Goal: Transaction & Acquisition: Purchase product/service

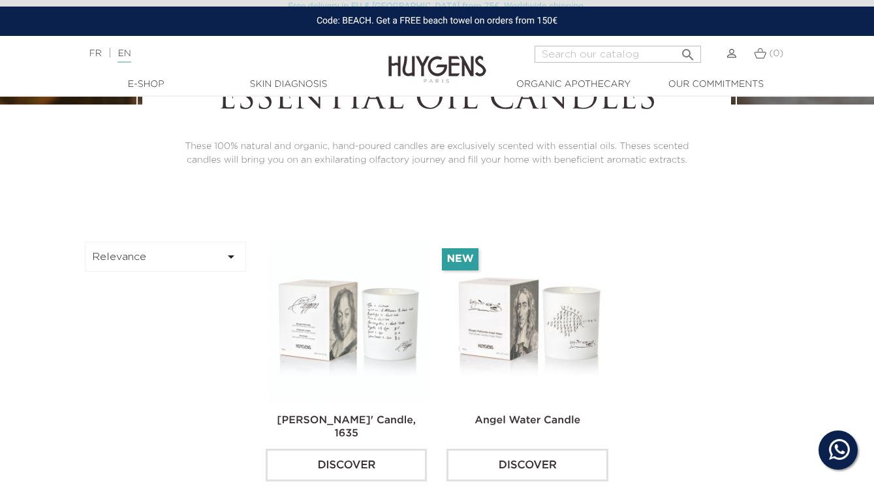
scroll to position [322, 0]
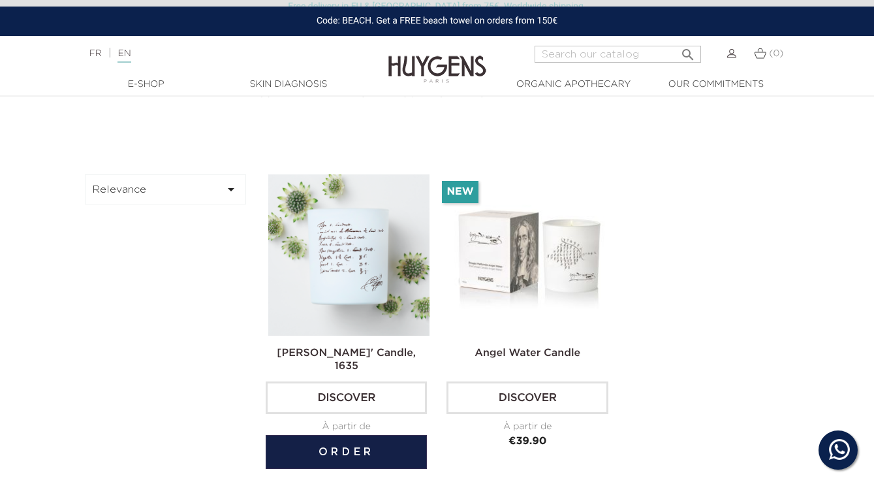
click at [332, 280] on img at bounding box center [348, 254] width 161 height 161
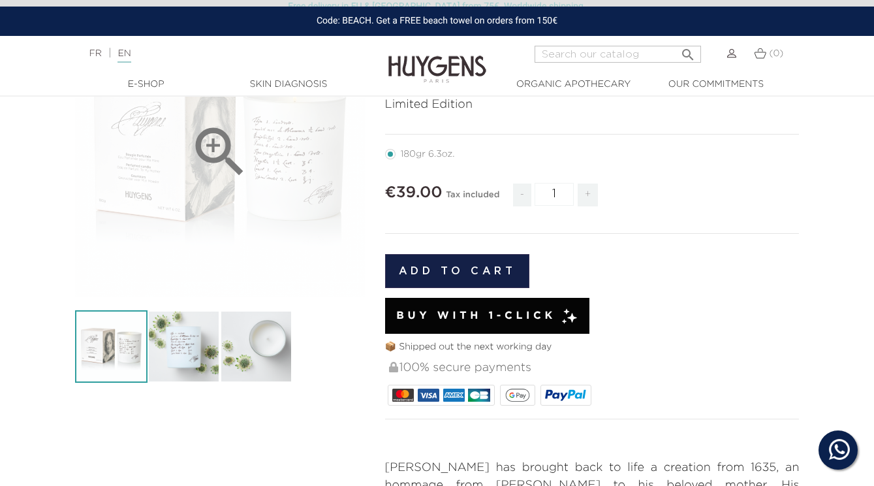
scroll to position [162, 0]
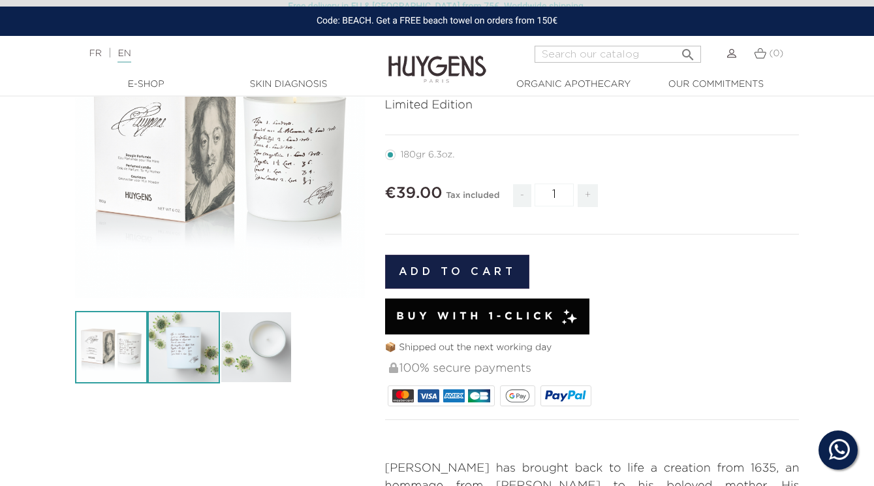
click at [178, 340] on img at bounding box center [183, 347] width 72 height 72
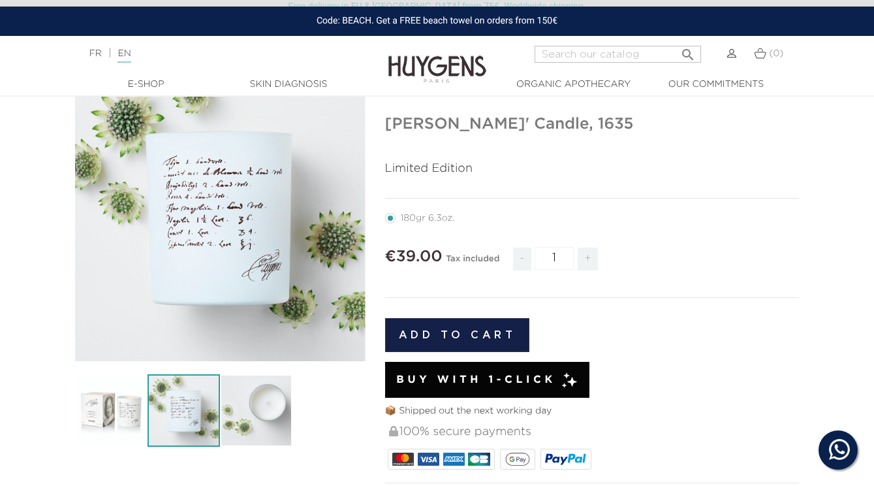
scroll to position [97, 0]
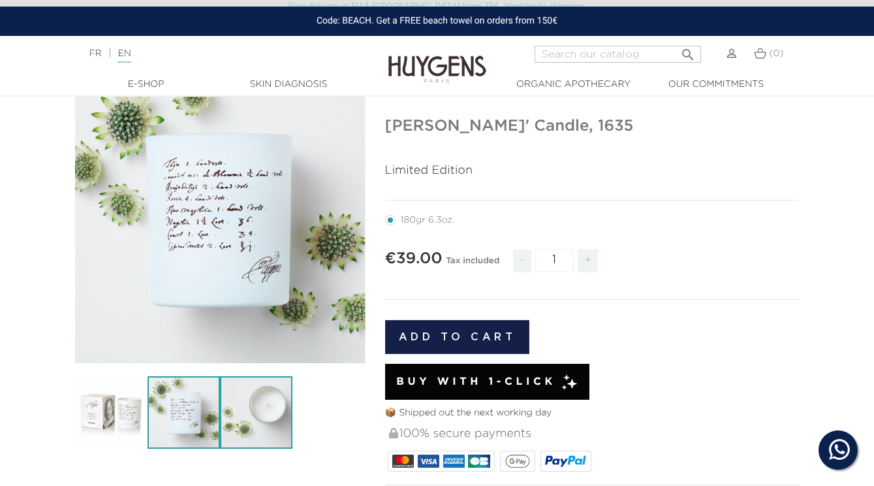
click at [258, 410] on img at bounding box center [256, 412] width 72 height 72
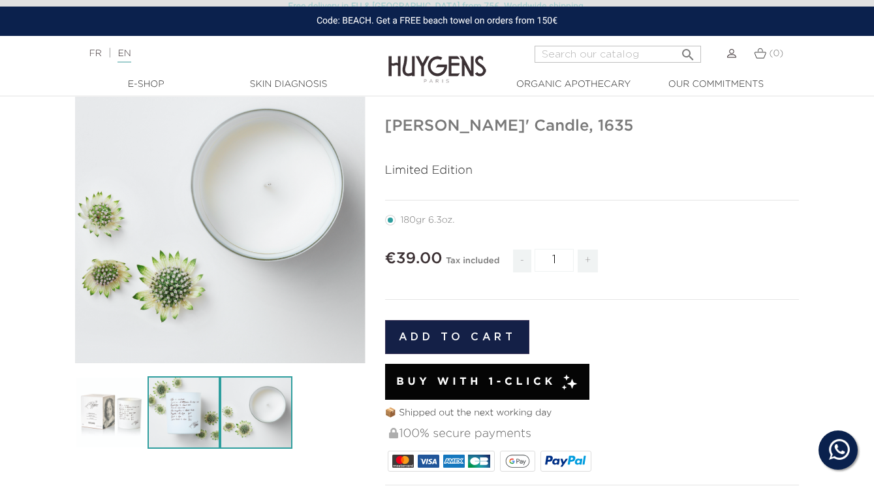
click at [197, 409] on img at bounding box center [183, 412] width 72 height 72
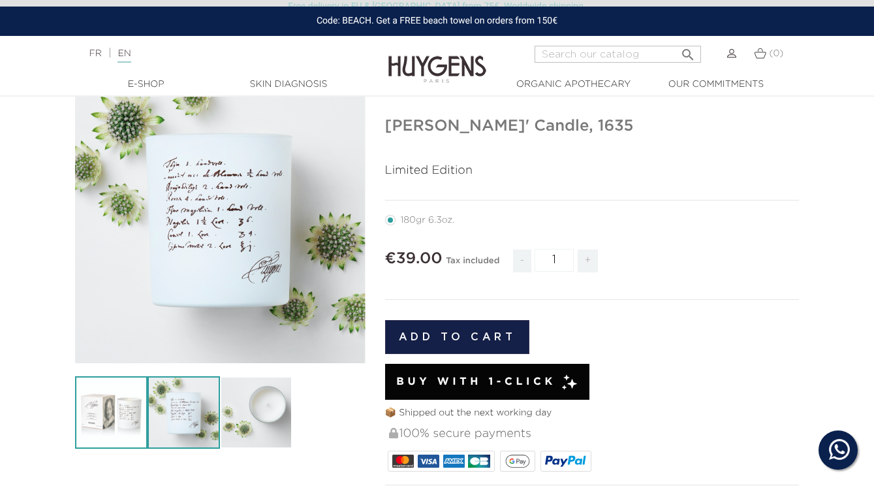
click at [116, 402] on img at bounding box center [111, 412] width 72 height 72
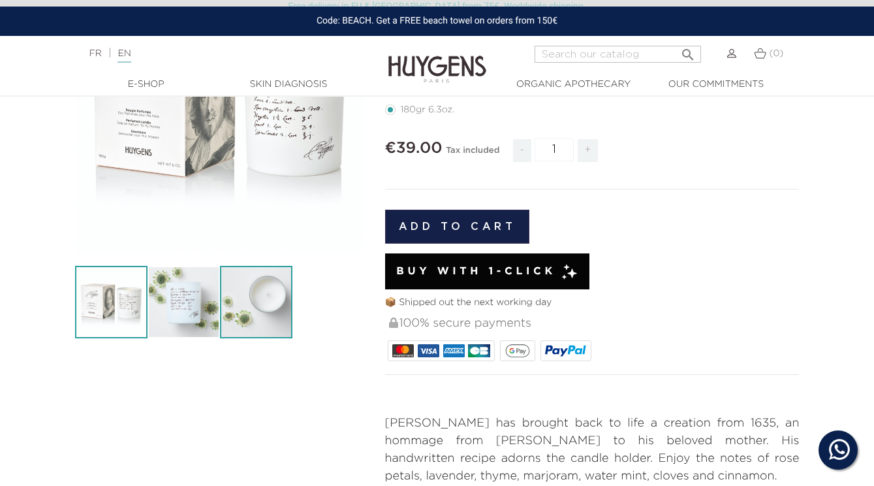
scroll to position [420, 0]
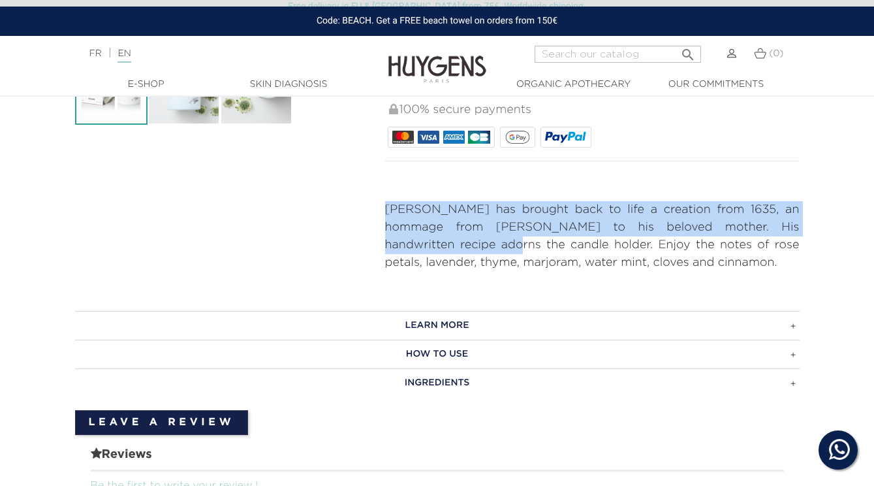
drag, startPoint x: 384, startPoint y: 205, endPoint x: 448, endPoint y: 241, distance: 74.2
click at [450, 242] on div "SCENT OF THE GOLDEN AGE Constantijn Huygens' Candle, 1635 Limited Edition" at bounding box center [592, 10] width 434 height 523
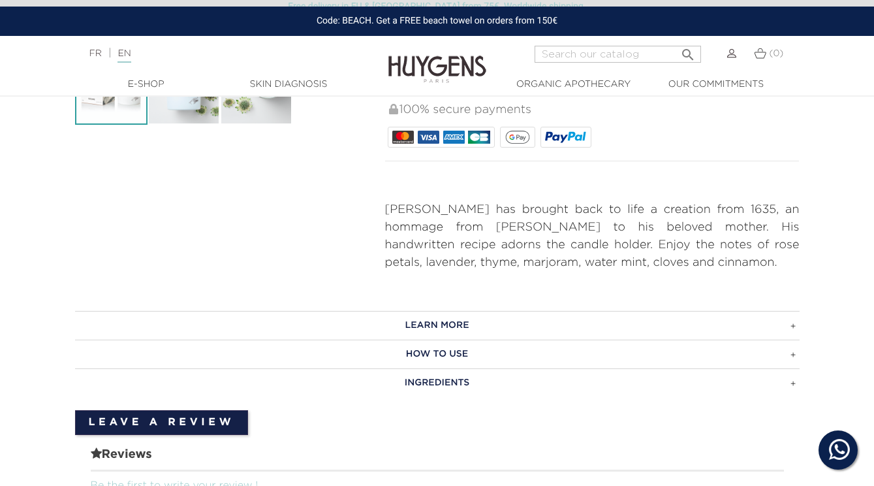
click at [437, 268] on p "Huygens has brought back to life a creation from 1635, an hommage from Constant…" at bounding box center [592, 236] width 414 height 70
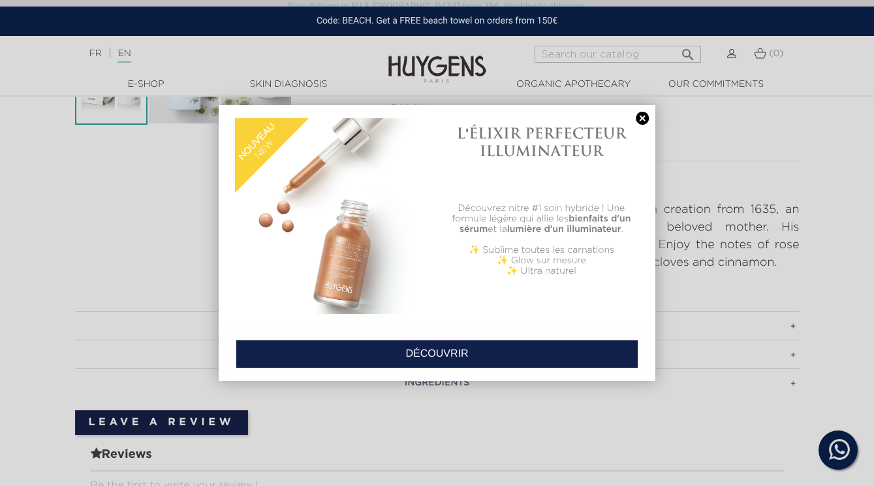
click at [640, 113] on link at bounding box center [642, 119] width 18 height 14
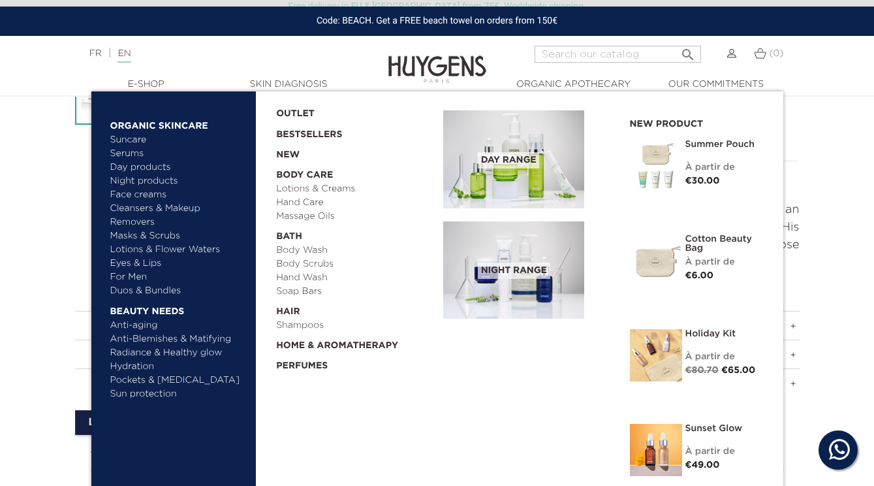
click at [138, 208] on link "Cleansers & Makeup Removers" at bounding box center [178, 215] width 136 height 27
